Goal: Contribute content

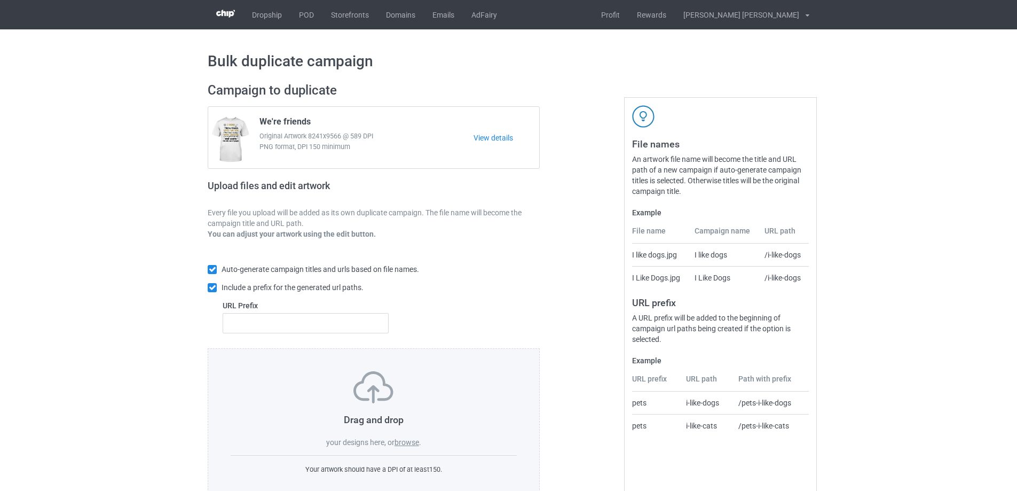
click at [406, 443] on label "browse" at bounding box center [407, 442] width 25 height 9
click at [0, 0] on input "browse" at bounding box center [0, 0] width 0 height 0
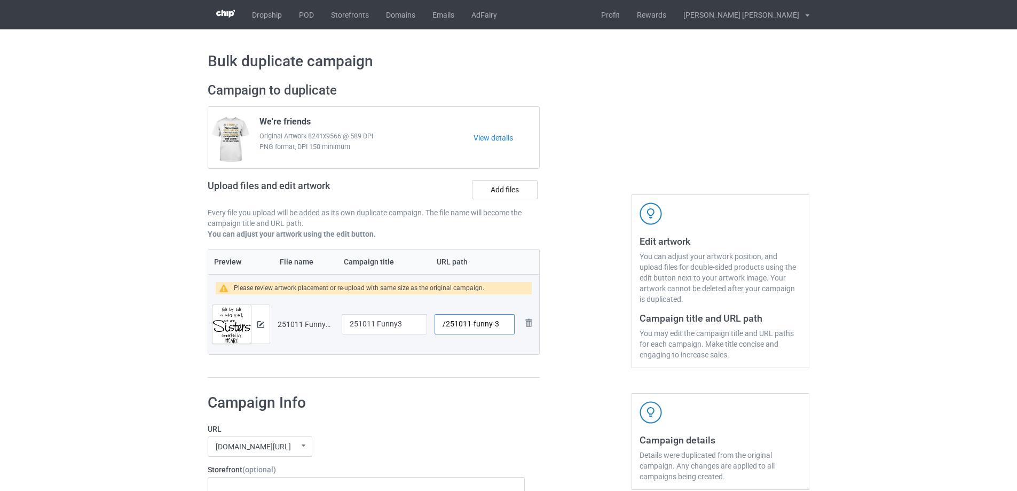
drag, startPoint x: 473, startPoint y: 326, endPoint x: 492, endPoint y: 331, distance: 20.3
click at [493, 327] on input "/251011-funny-3" at bounding box center [475, 324] width 80 height 20
type input "/251011-3"
drag, startPoint x: 421, startPoint y: 323, endPoint x: 339, endPoint y: 323, distance: 82.8
click at [339, 323] on td "251011 Funny3" at bounding box center [384, 324] width 93 height 60
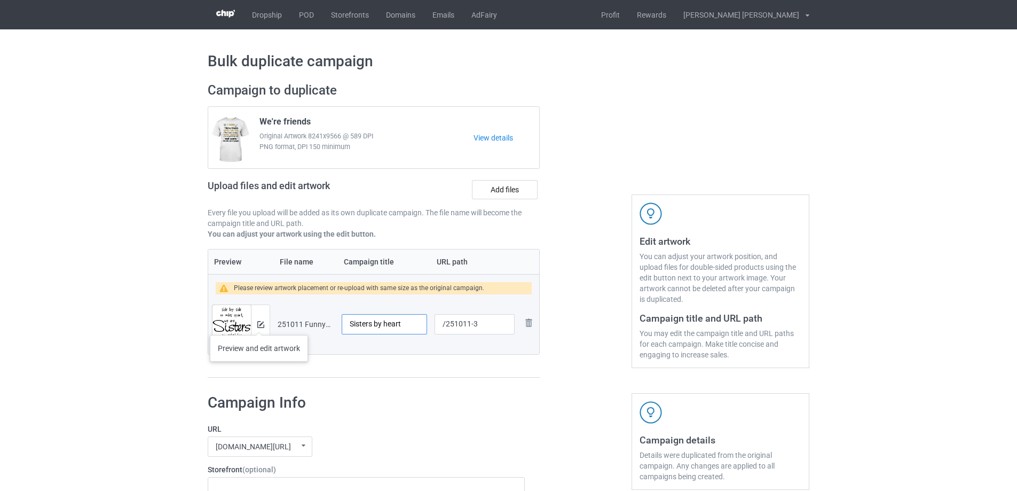
type input "Sisters by heart"
click at [259, 322] on img at bounding box center [260, 324] width 7 height 7
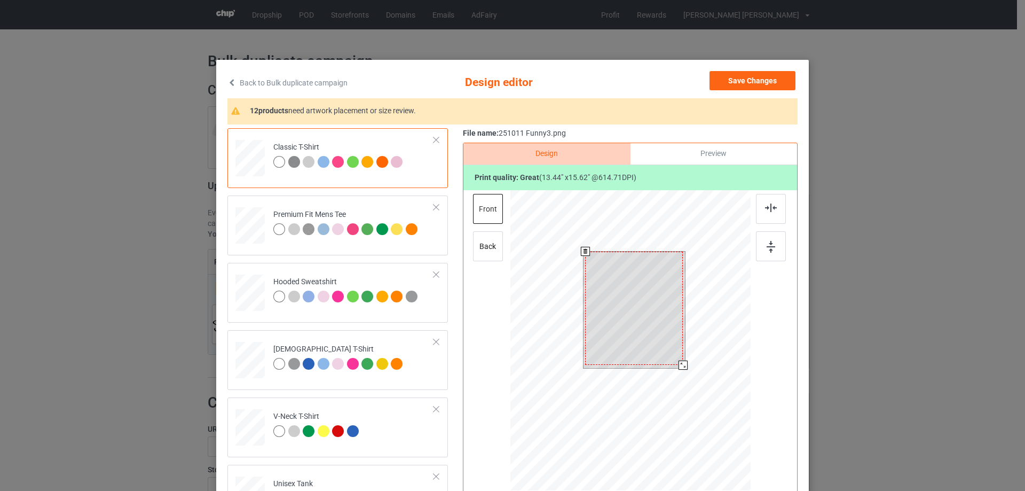
click at [676, 357] on div at bounding box center [634, 309] width 98 height 114
drag, startPoint x: 679, startPoint y: 365, endPoint x: 661, endPoint y: 343, distance: 28.4
click at [674, 357] on div at bounding box center [678, 359] width 9 height 9
click at [661, 342] on div at bounding box center [634, 303] width 85 height 99
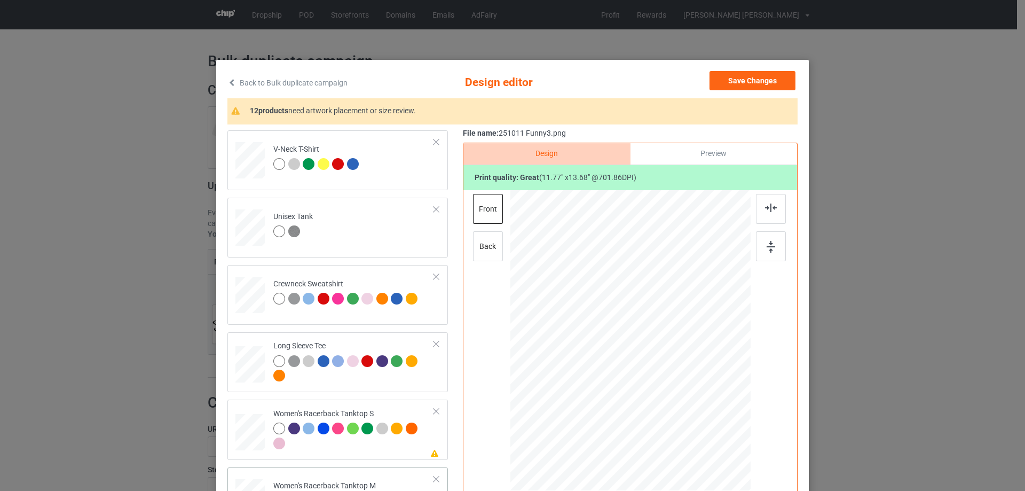
scroll to position [374, 0]
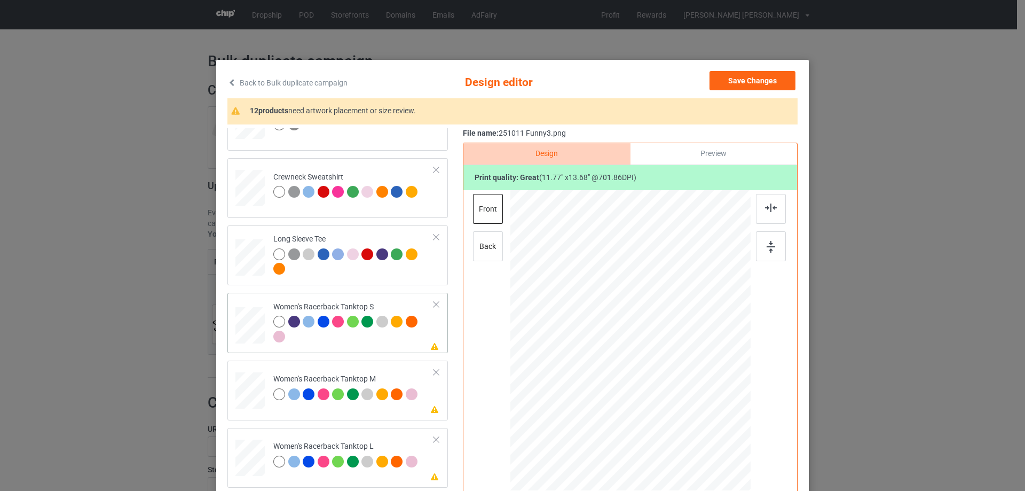
click at [254, 329] on div at bounding box center [250, 325] width 29 height 37
drag, startPoint x: 699, startPoint y: 424, endPoint x: 660, endPoint y: 375, distance: 62.6
click at [691, 408] on div at bounding box center [631, 340] width 234 height 301
drag, startPoint x: 660, startPoint y: 375, endPoint x: 660, endPoint y: 392, distance: 16.6
click at [660, 392] on div at bounding box center [630, 357] width 119 height 138
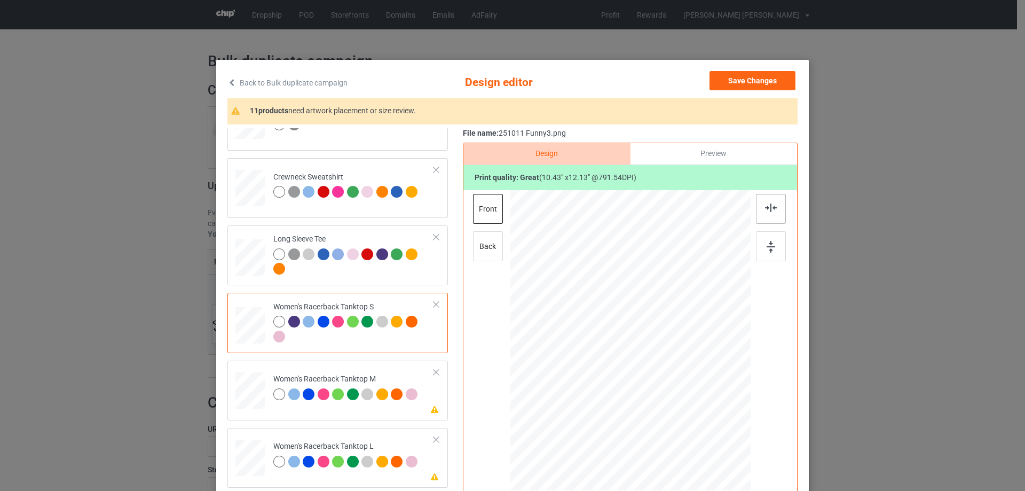
click at [769, 208] on img at bounding box center [771, 207] width 12 height 9
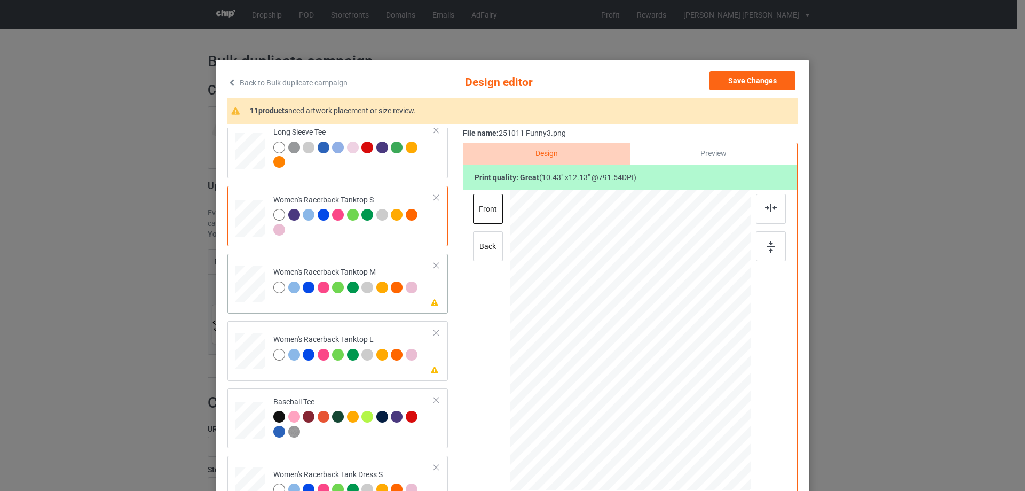
click at [261, 296] on td at bounding box center [252, 281] width 32 height 47
drag, startPoint x: 699, startPoint y: 426, endPoint x: 690, endPoint y: 397, distance: 30.4
click at [694, 413] on div at bounding box center [694, 414] width 9 height 9
drag, startPoint x: 655, startPoint y: 341, endPoint x: 659, endPoint y: 360, distance: 19.6
click at [659, 360] on div at bounding box center [633, 360] width 127 height 148
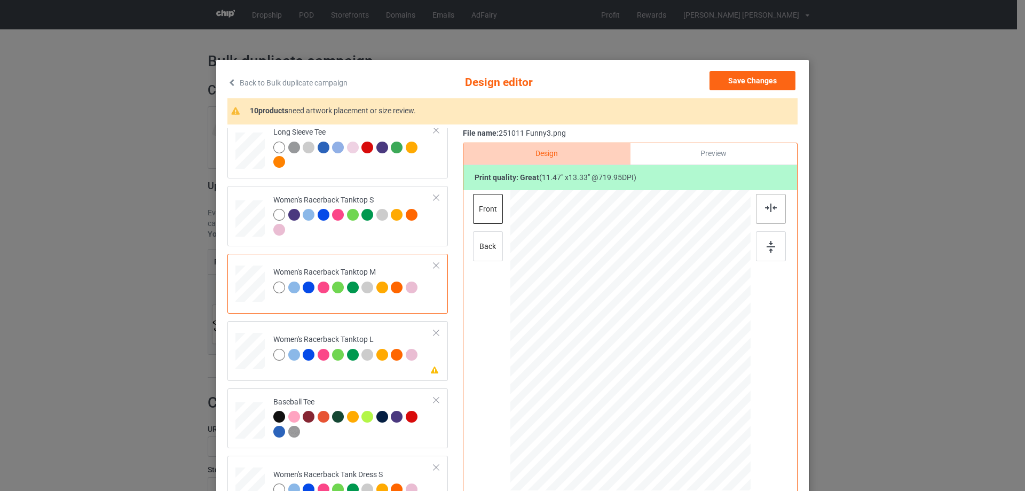
click at [767, 202] on div at bounding box center [771, 209] width 30 height 30
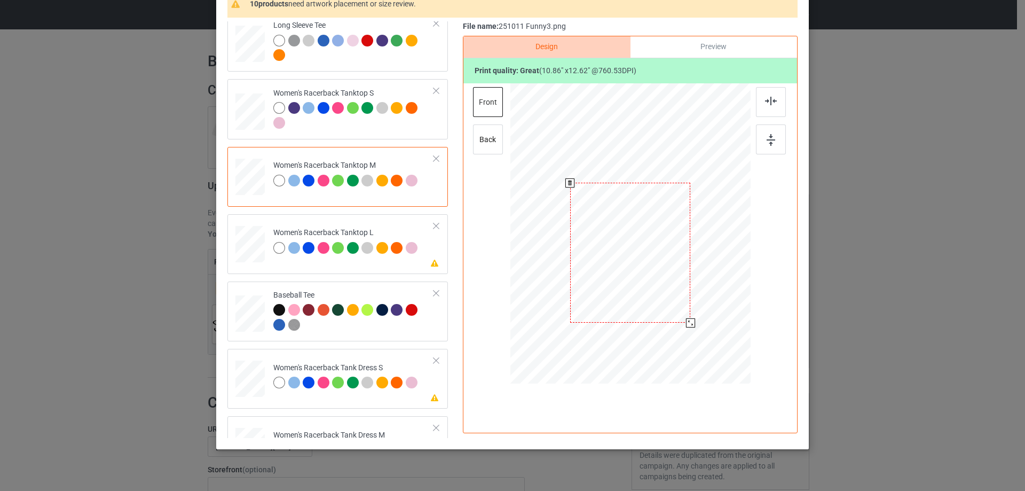
drag, startPoint x: 690, startPoint y: 326, endPoint x: 689, endPoint y: 315, distance: 10.7
click at [689, 315] on div at bounding box center [631, 233] width 240 height 301
drag, startPoint x: 639, startPoint y: 297, endPoint x: 640, endPoint y: 291, distance: 6.5
click at [640, 291] on div at bounding box center [632, 246] width 116 height 135
click at [765, 103] on img at bounding box center [771, 101] width 12 height 9
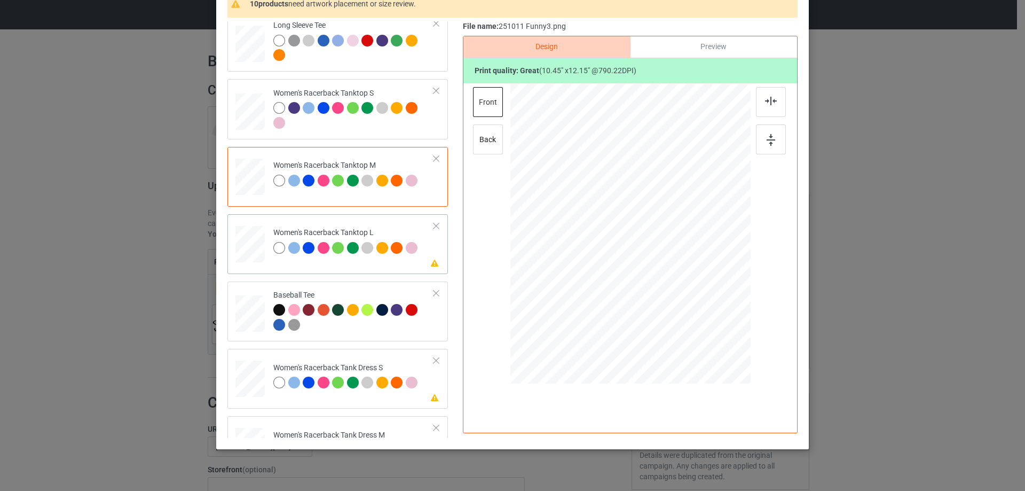
scroll to position [534, 0]
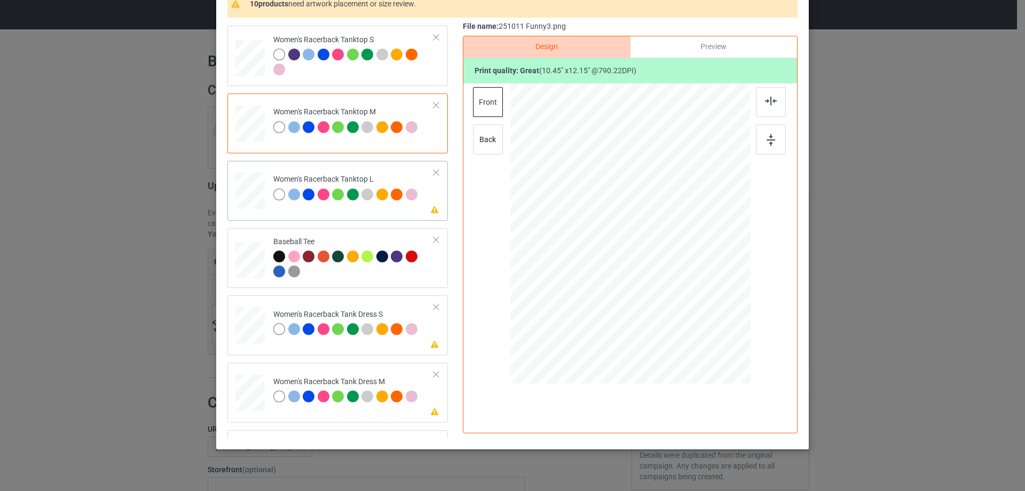
click at [247, 190] on div at bounding box center [250, 190] width 29 height 35
drag, startPoint x: 699, startPoint y: 317, endPoint x: 655, endPoint y: 254, distance: 76.3
click at [690, 289] on div at bounding box center [631, 234] width 240 height 287
drag, startPoint x: 655, startPoint y: 254, endPoint x: 656, endPoint y: 269, distance: 14.5
click at [656, 269] on div at bounding box center [631, 249] width 109 height 128
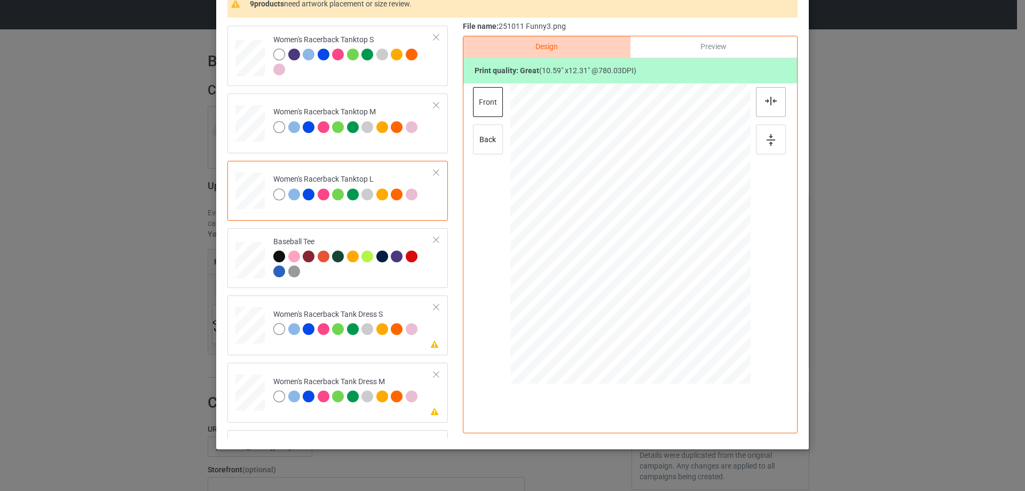
click at [772, 105] on img at bounding box center [771, 101] width 12 height 9
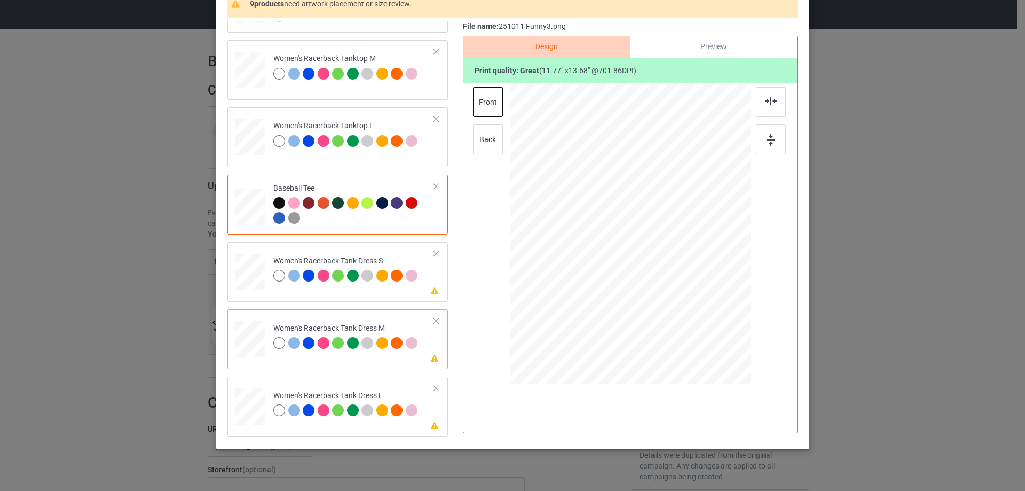
scroll to position [641, 0]
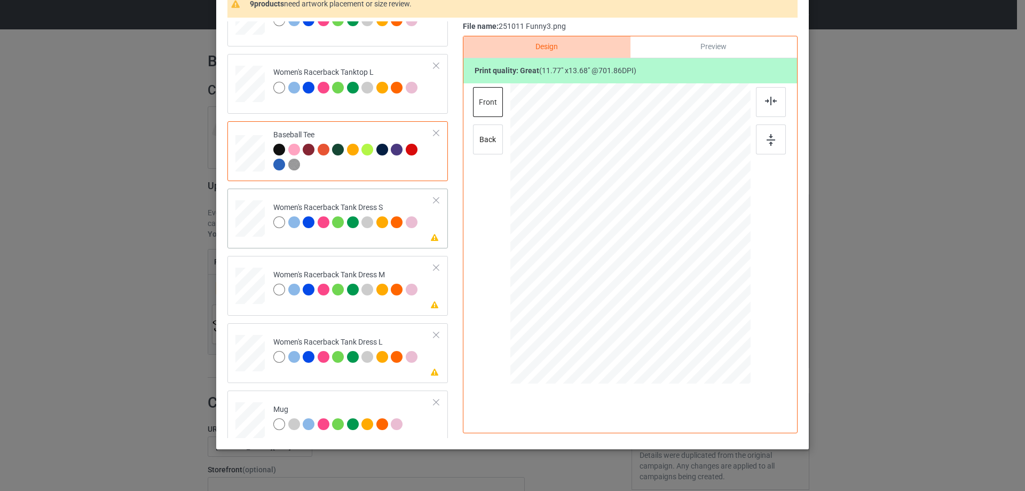
click at [247, 231] on div at bounding box center [250, 218] width 24 height 37
drag, startPoint x: 685, startPoint y: 305, endPoint x: 682, endPoint y: 300, distance: 6.2
click at [682, 300] on div at bounding box center [686, 297] width 9 height 9
click at [664, 277] on div at bounding box center [630, 226] width 111 height 129
click at [766, 106] on div at bounding box center [771, 102] width 30 height 30
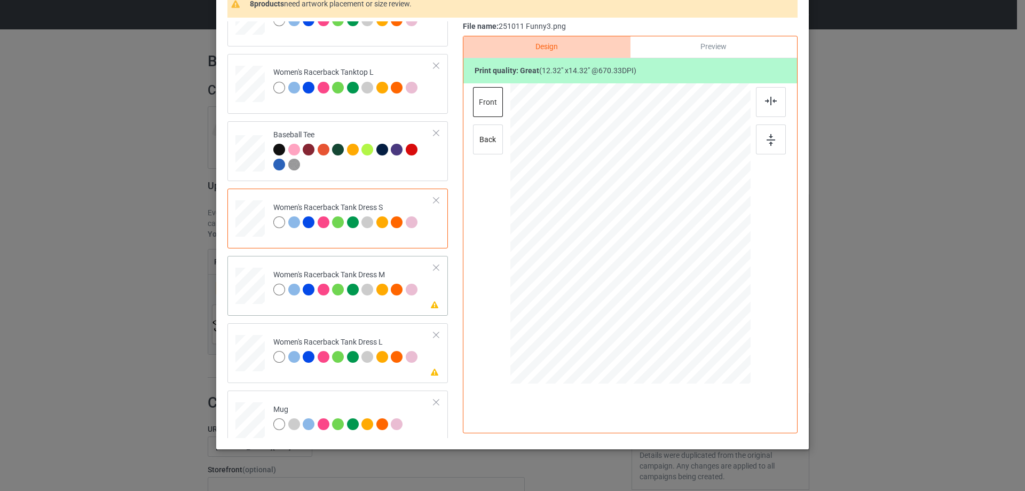
click at [245, 288] on div at bounding box center [250, 286] width 25 height 37
drag, startPoint x: 688, startPoint y: 305, endPoint x: 667, endPoint y: 285, distance: 29.1
click at [683, 292] on div at bounding box center [683, 296] width 9 height 9
drag, startPoint x: 661, startPoint y: 281, endPoint x: 661, endPoint y: 271, distance: 9.6
click at [661, 271] on div at bounding box center [630, 224] width 105 height 122
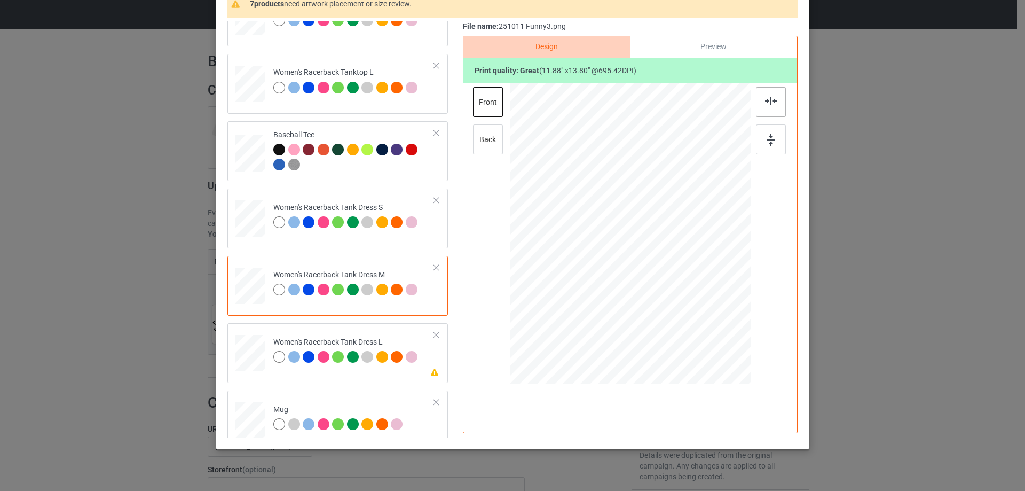
click at [771, 103] on img at bounding box center [771, 101] width 12 height 9
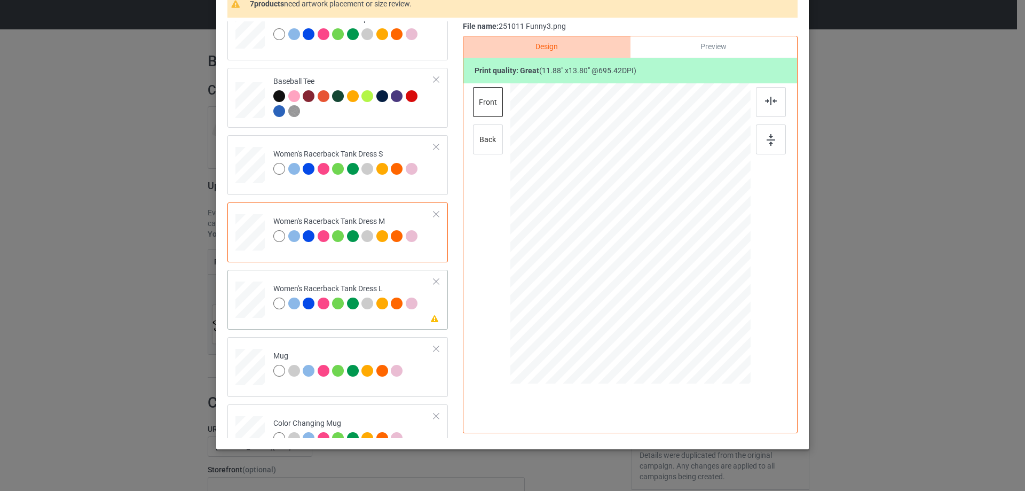
click at [254, 307] on div at bounding box center [250, 299] width 26 height 37
drag, startPoint x: 689, startPoint y: 308, endPoint x: 680, endPoint y: 294, distance: 16.3
click at [680, 294] on div at bounding box center [683, 295] width 9 height 9
drag, startPoint x: 652, startPoint y: 280, endPoint x: 652, endPoint y: 271, distance: 8.5
click at [652, 271] on div at bounding box center [630, 225] width 107 height 124
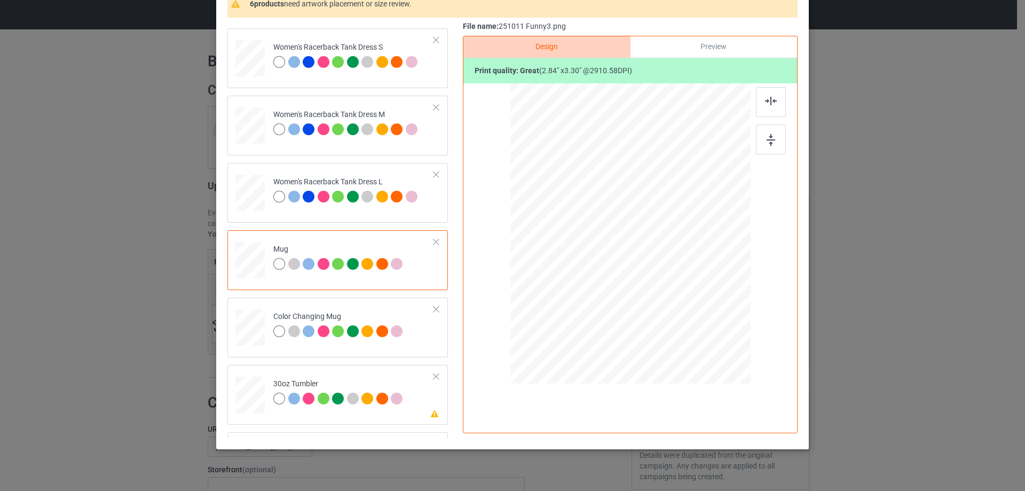
scroll to position [908, 0]
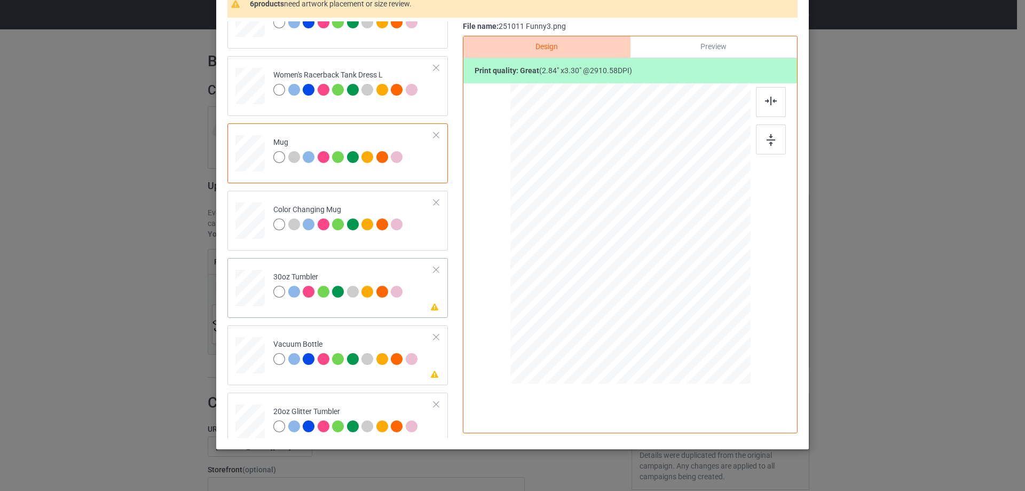
click at [249, 285] on div at bounding box center [250, 288] width 28 height 16
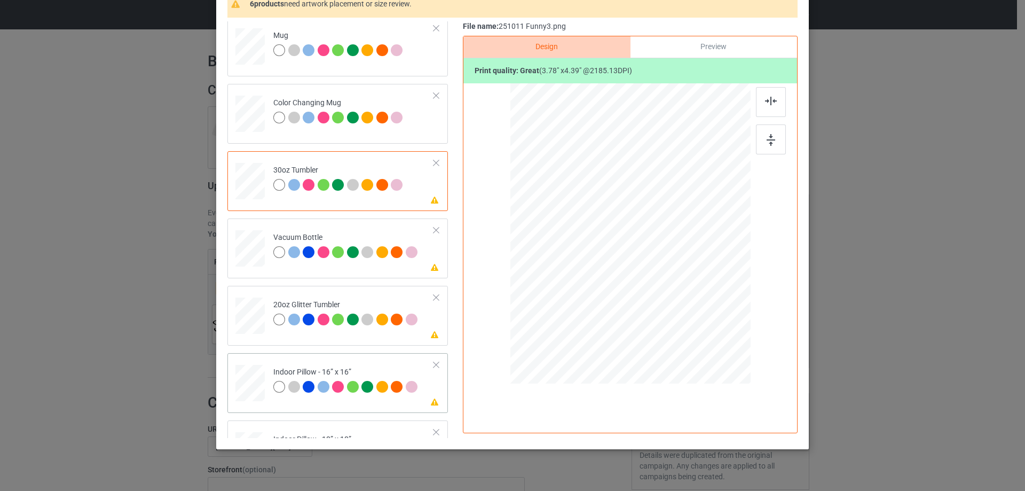
scroll to position [1122, 0]
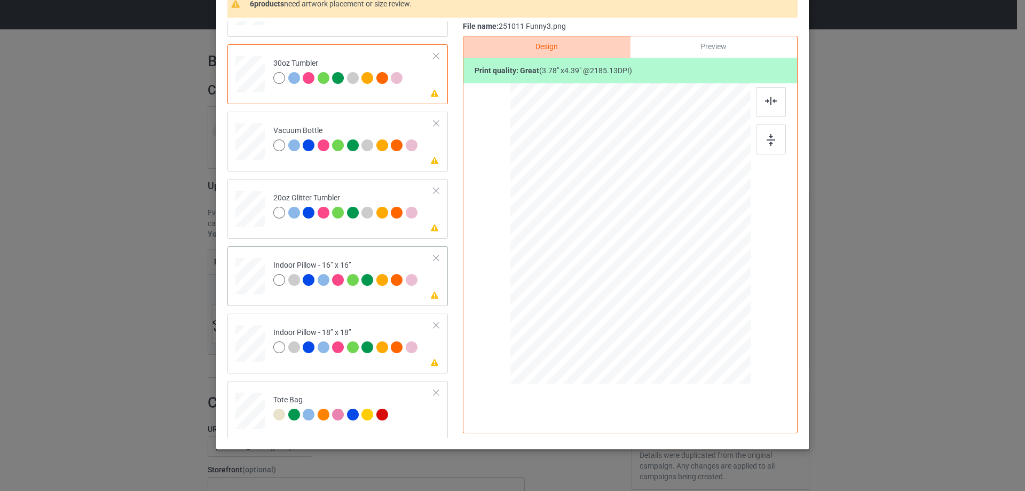
click at [238, 268] on div at bounding box center [250, 276] width 29 height 29
drag, startPoint x: 699, startPoint y: 319, endPoint x: 698, endPoint y: 310, distance: 9.1
click at [698, 310] on div at bounding box center [698, 313] width 9 height 9
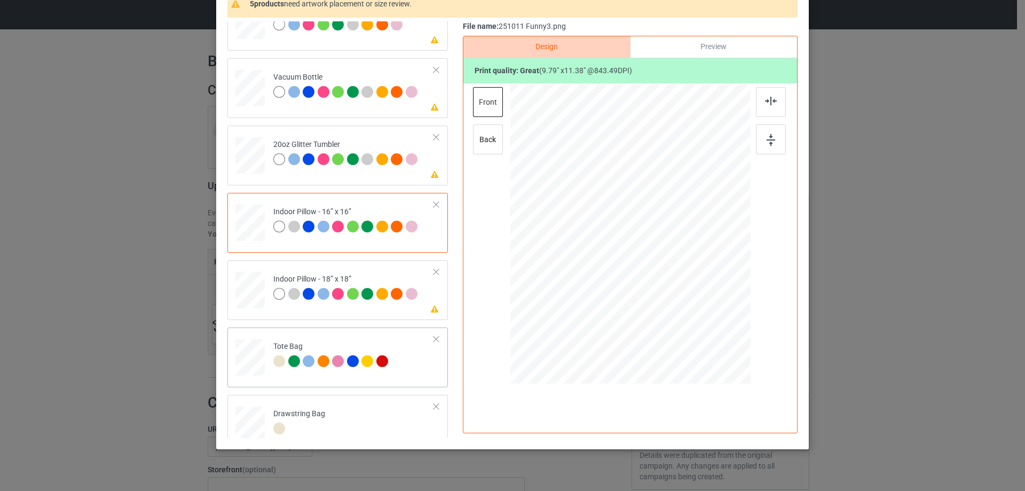
scroll to position [1259, 0]
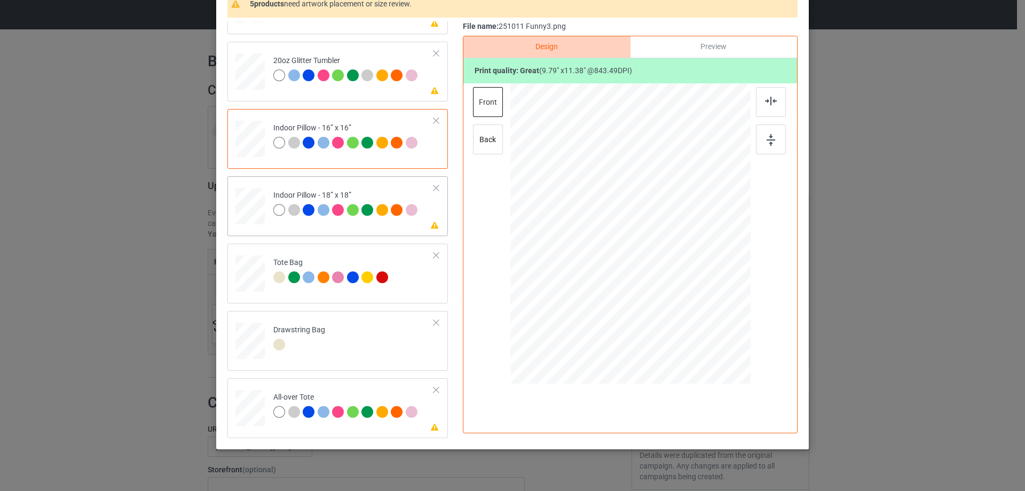
click at [254, 209] on div at bounding box center [250, 206] width 29 height 29
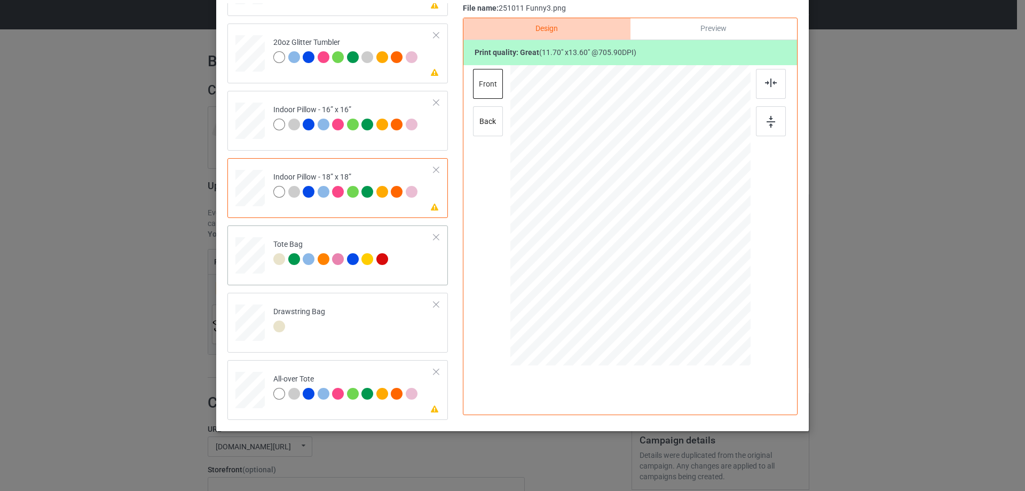
click at [244, 261] on div at bounding box center [251, 261] width 14 height 16
click at [238, 398] on div at bounding box center [250, 389] width 29 height 29
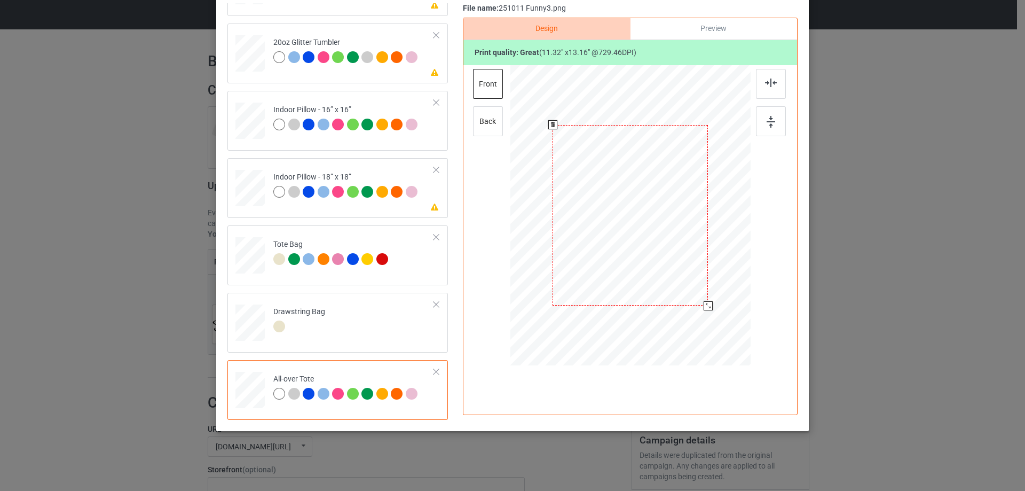
drag, startPoint x: 699, startPoint y: 300, endPoint x: 705, endPoint y: 306, distance: 8.7
click at [705, 306] on div at bounding box center [708, 305] width 9 height 9
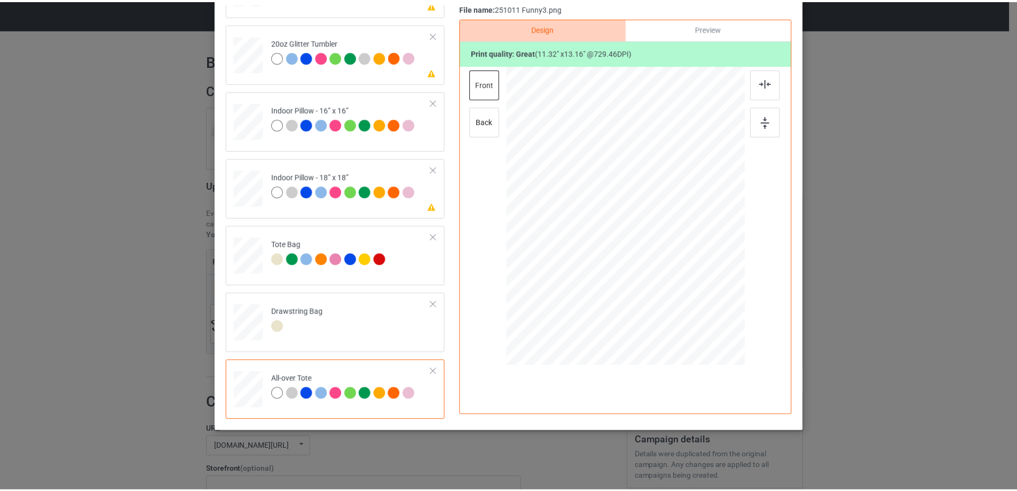
scroll to position [0, 0]
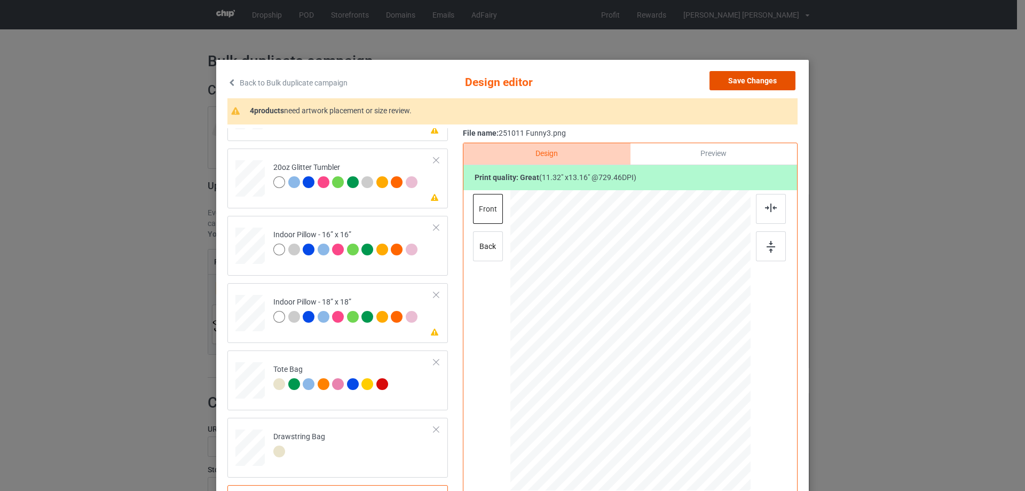
click at [764, 84] on button "Save Changes" at bounding box center [753, 80] width 86 height 19
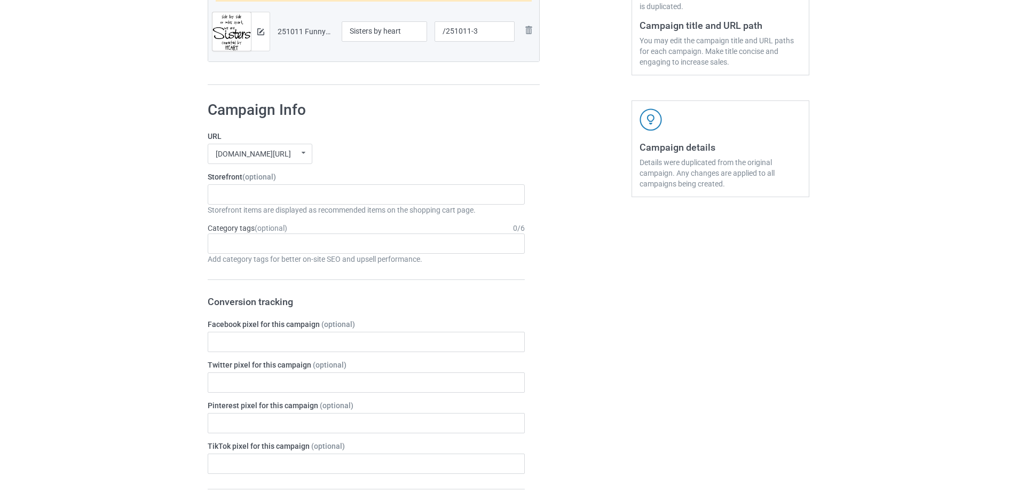
scroll to position [890, 0]
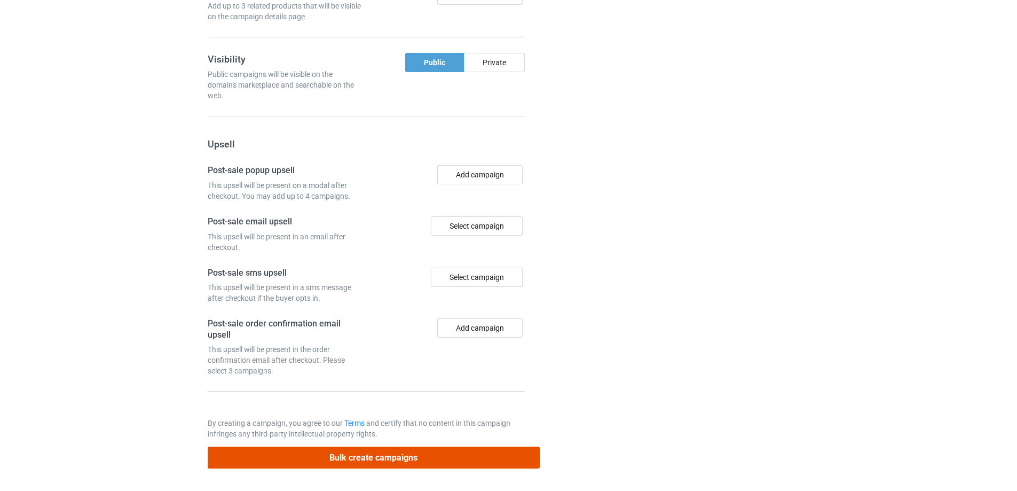
click at [344, 457] on button "Bulk create campaigns" at bounding box center [374, 458] width 332 height 22
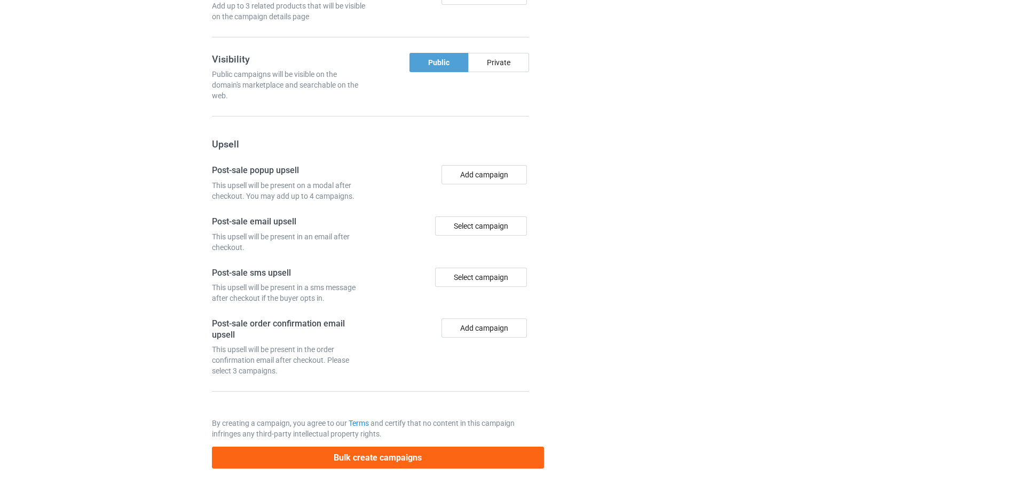
scroll to position [0, 0]
